Goal: Check status: Check status

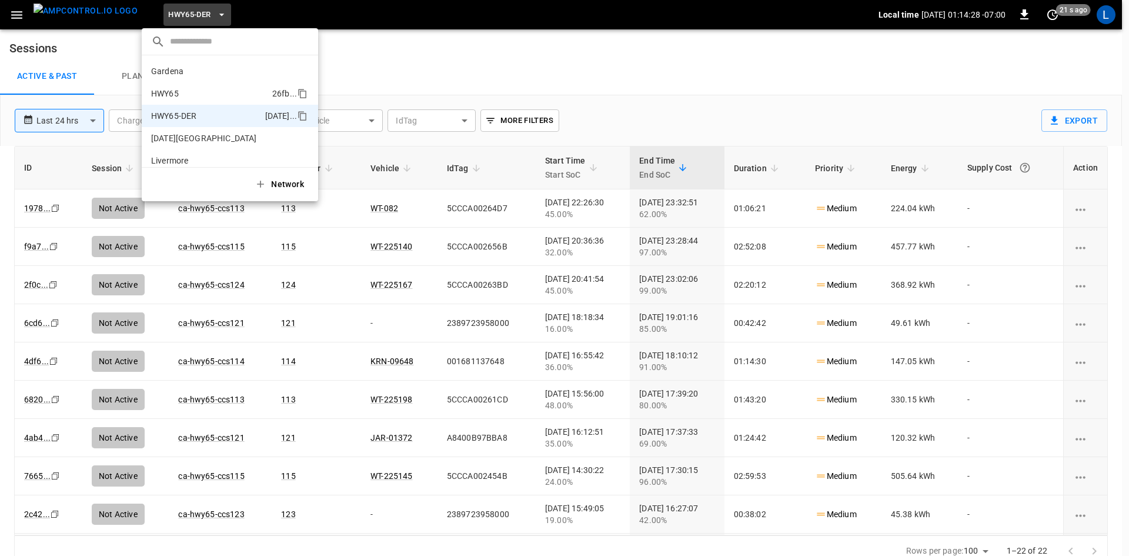
click at [214, 84] on li "HWY65 26fb ..." at bounding box center [230, 93] width 176 height 22
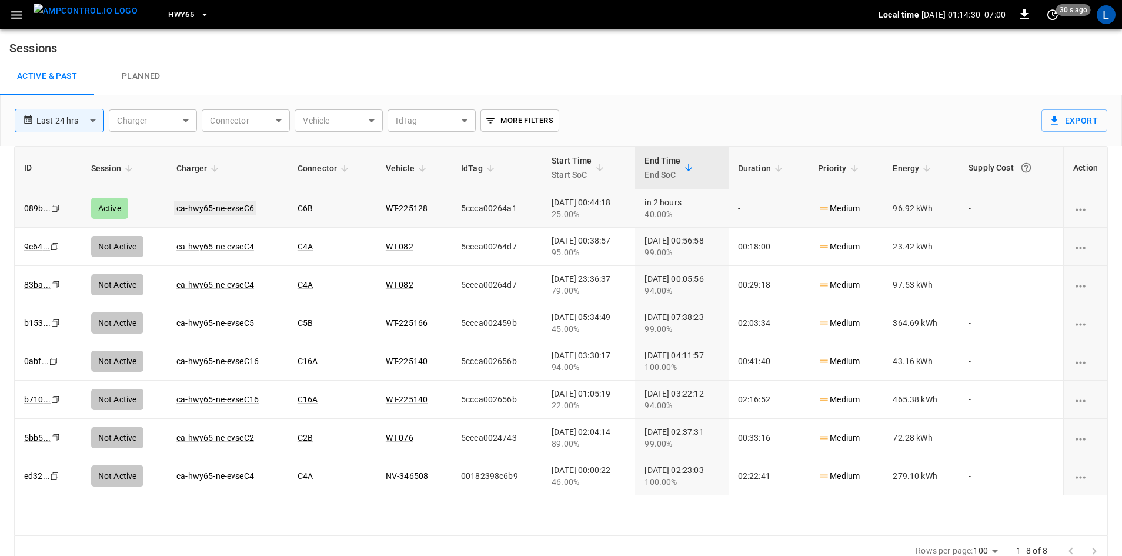
click at [233, 208] on link "ca-hwy65-ne-evseC6" at bounding box center [215, 208] width 82 height 14
click at [237, 206] on link "ca-hwy65-ne-evseC6" at bounding box center [215, 208] width 82 height 14
